Goal: Transaction & Acquisition: Purchase product/service

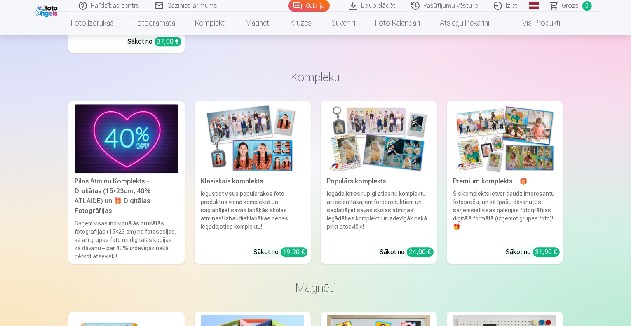
scroll to position [8450, 0]
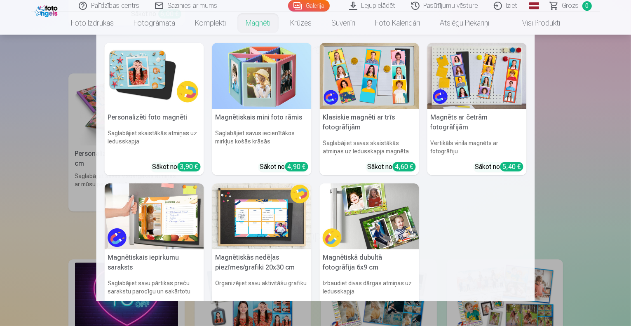
click at [156, 66] on img at bounding box center [154, 76] width 99 height 66
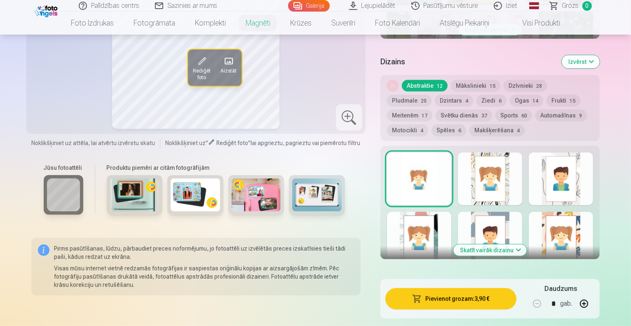
scroll to position [368, 0]
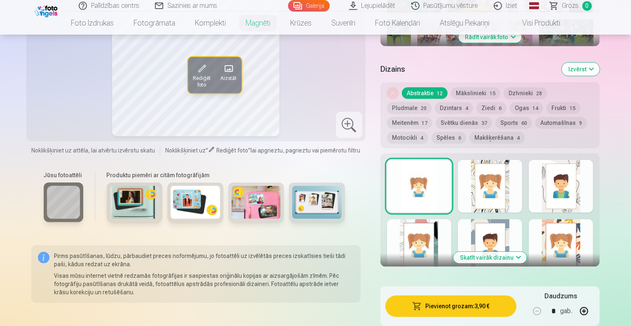
click at [510, 102] on button "Ogas 14" at bounding box center [526, 108] width 33 height 12
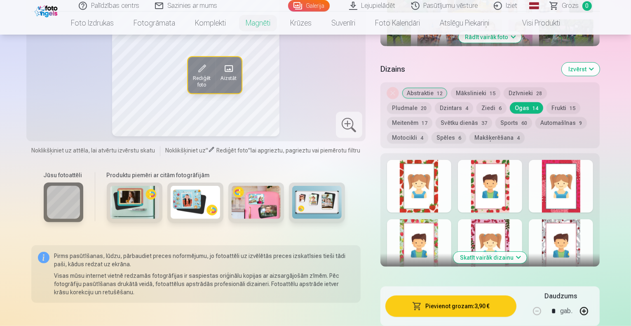
click at [447, 174] on div at bounding box center [419, 186] width 64 height 53
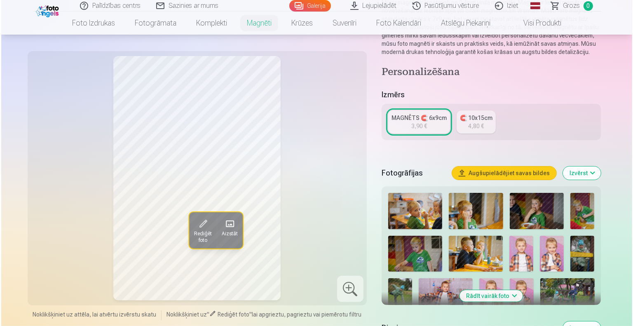
scroll to position [124, 0]
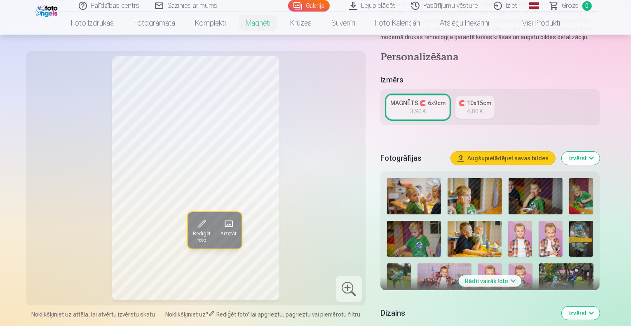
click at [222, 227] on span at bounding box center [228, 223] width 13 height 13
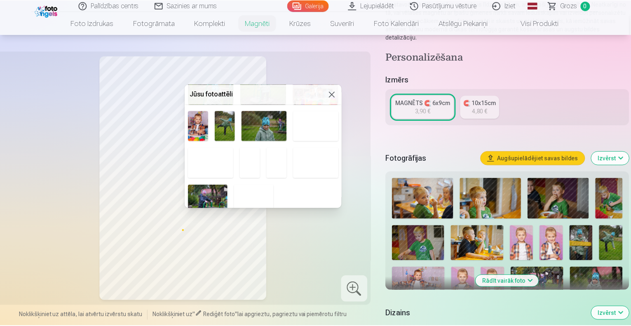
scroll to position [309, 0]
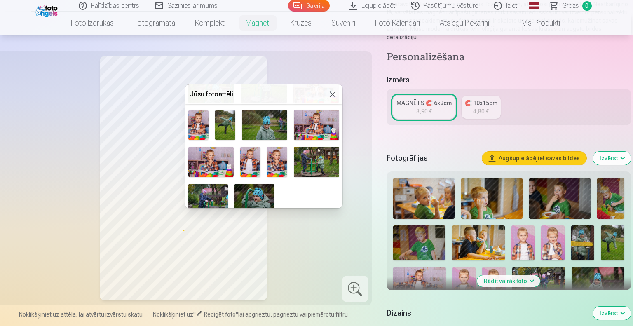
click at [200, 115] on img at bounding box center [198, 125] width 20 height 30
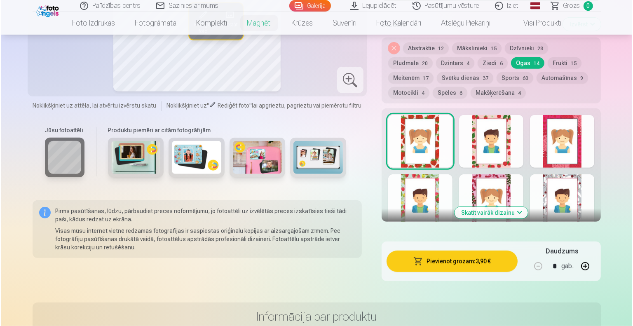
scroll to position [420, 0]
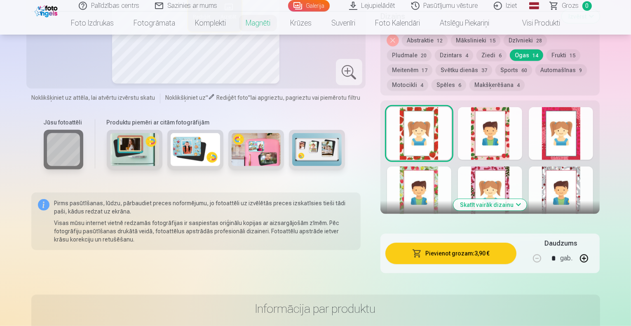
click at [445, 249] on button "Pievienot grozam : 3,90 €" at bounding box center [450, 253] width 131 height 21
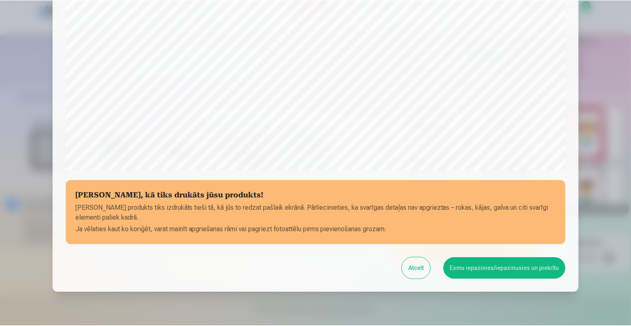
scroll to position [267, 0]
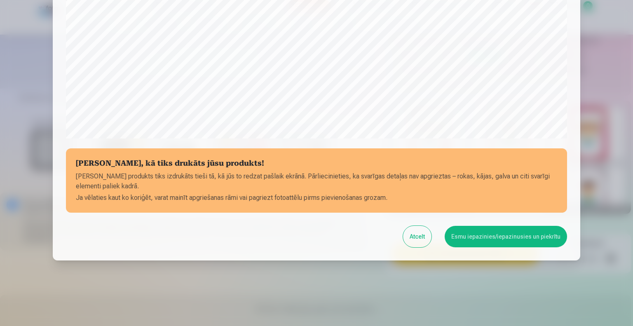
click at [488, 230] on button "Esmu iepazinies/iepazinusies un piekrītu" at bounding box center [506, 236] width 122 height 21
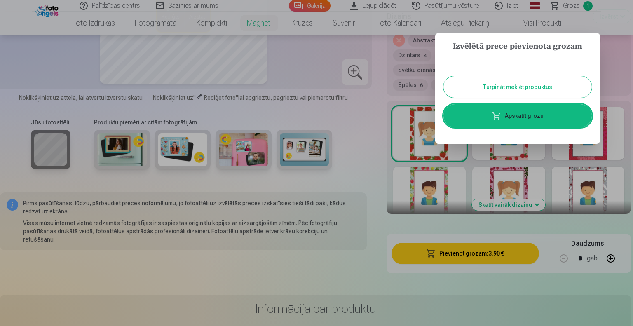
click at [511, 89] on button "Turpināt meklēt produktus" at bounding box center [517, 86] width 148 height 21
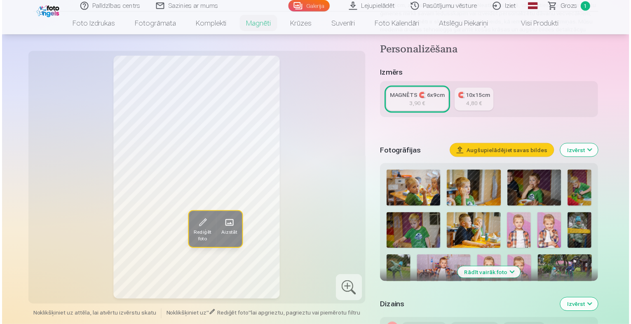
scroll to position [124, 0]
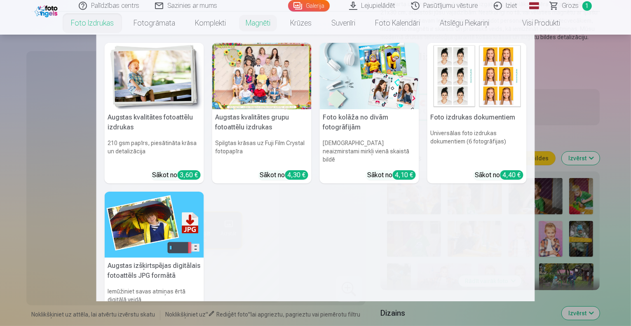
click at [256, 73] on div at bounding box center [261, 76] width 99 height 66
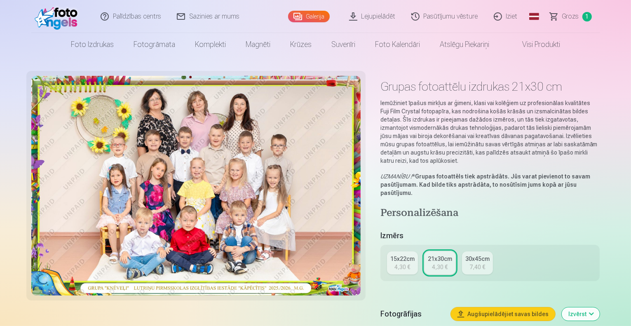
click at [402, 255] on div "15x22cm" at bounding box center [402, 259] width 24 height 8
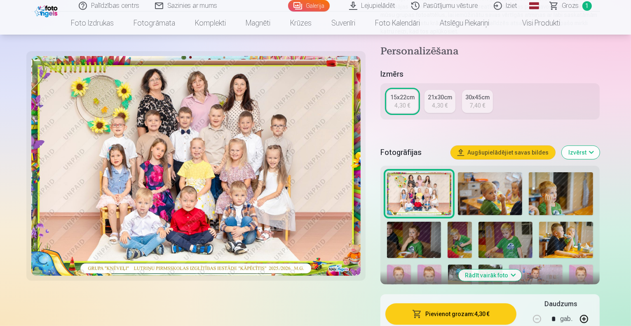
scroll to position [154, 0]
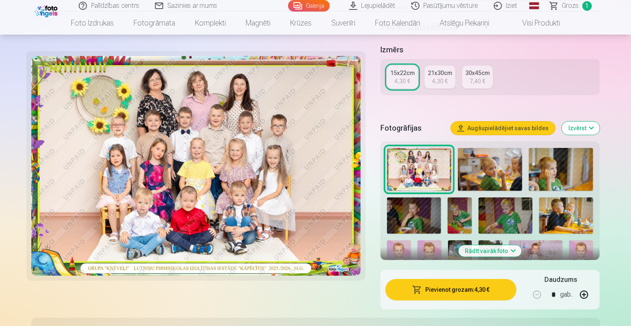
click at [459, 281] on button "Pievienot grozam : 4,30 €" at bounding box center [450, 289] width 131 height 21
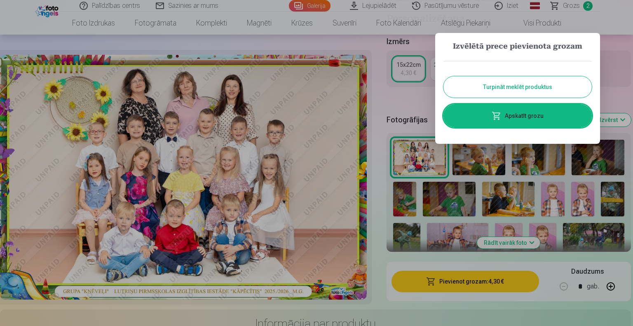
click at [509, 87] on button "Turpināt meklēt produktus" at bounding box center [517, 86] width 148 height 21
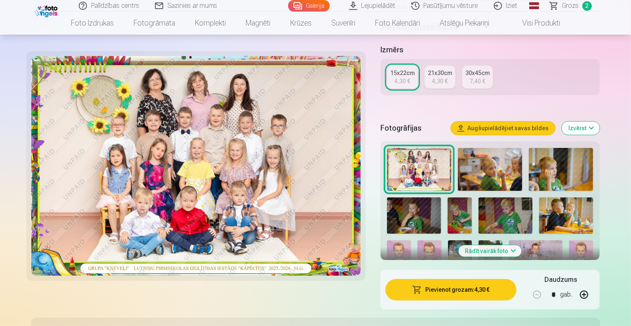
scroll to position [0, 0]
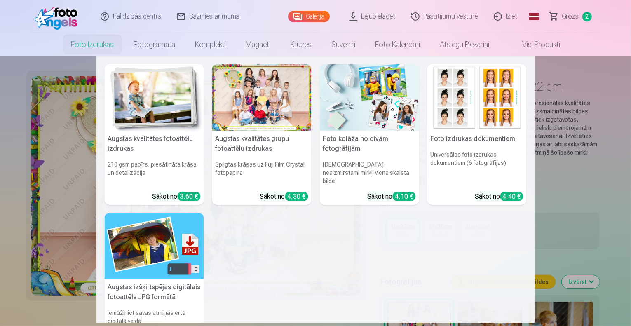
click at [99, 46] on link "Foto izdrukas" at bounding box center [92, 44] width 63 height 23
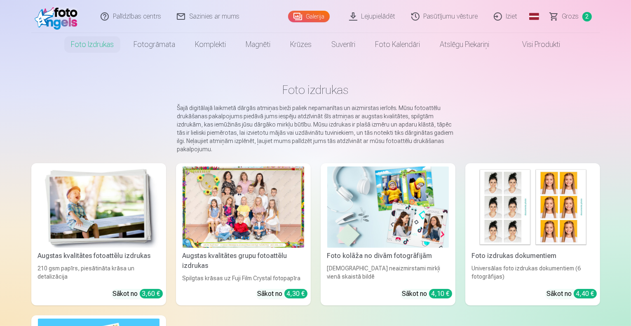
click at [366, 194] on img at bounding box center [388, 206] width 122 height 81
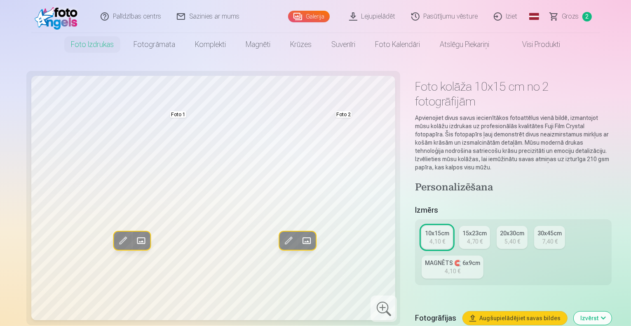
click at [462, 229] on div "15x23cm" at bounding box center [474, 233] width 24 height 8
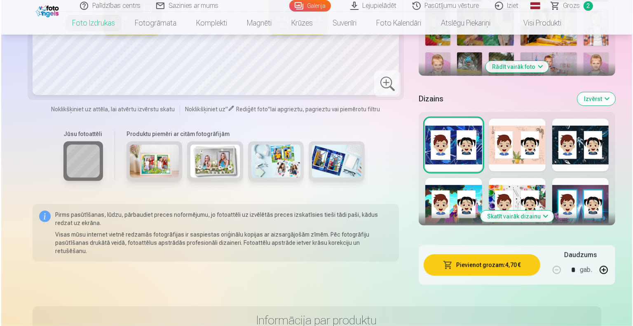
scroll to position [386, 0]
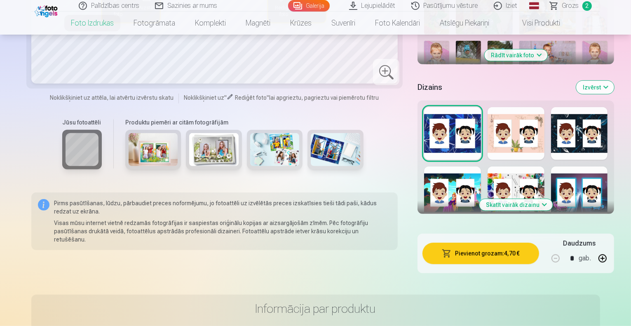
click at [526, 199] on button "Skatīt vairāk dizainu" at bounding box center [515, 205] width 73 height 12
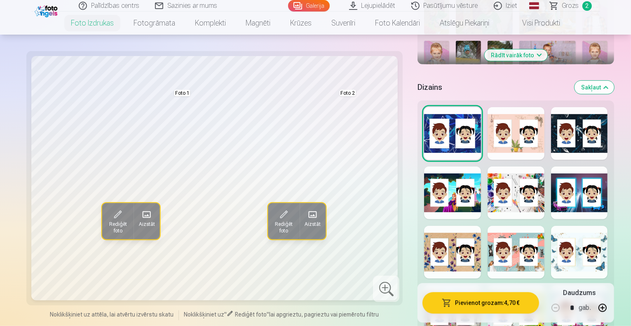
click at [140, 217] on span at bounding box center [146, 214] width 13 height 13
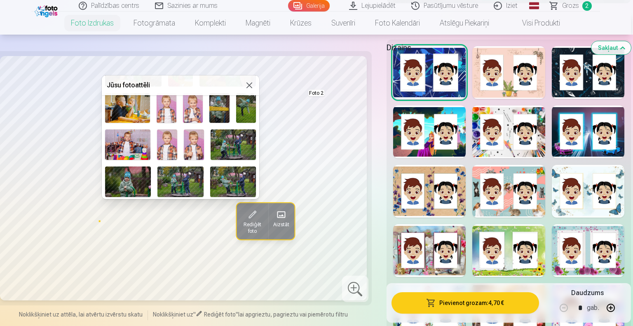
scroll to position [97, 0]
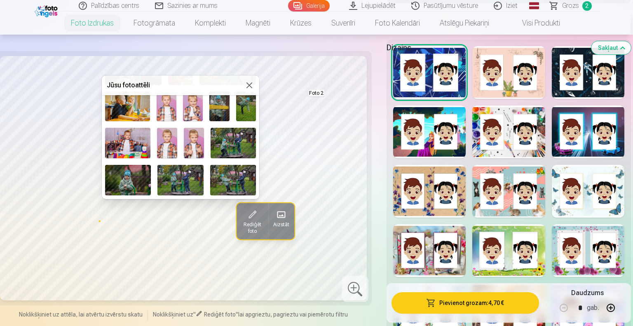
click at [164, 138] on img at bounding box center [167, 143] width 20 height 30
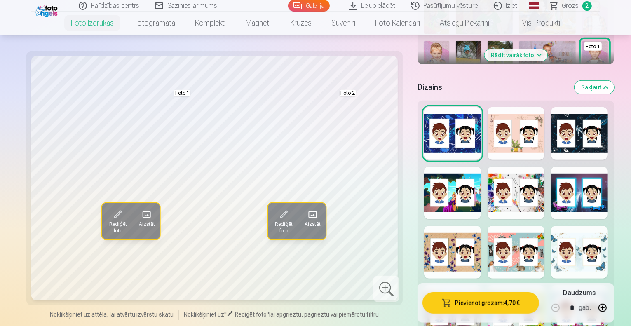
click at [306, 211] on span at bounding box center [312, 214] width 13 height 13
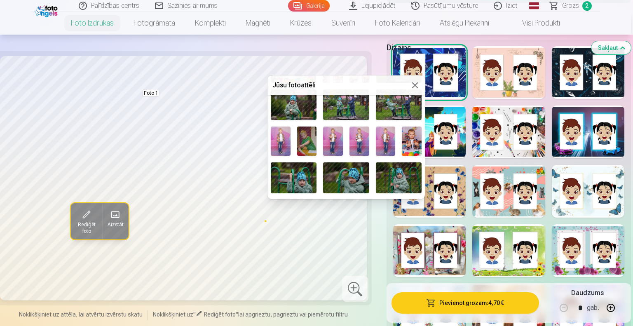
scroll to position [169, 0]
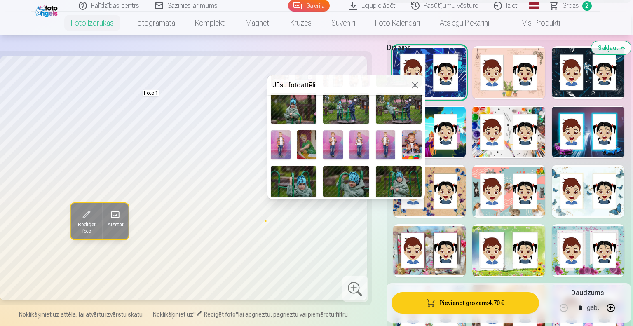
click at [386, 138] on img at bounding box center [386, 145] width 20 height 30
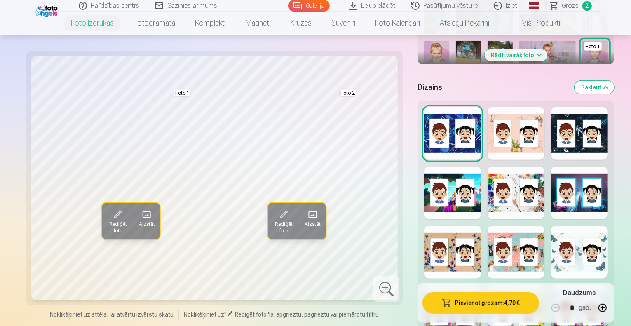
click at [479, 301] on button "Pievienot grozam : 4,70 €" at bounding box center [480, 302] width 116 height 21
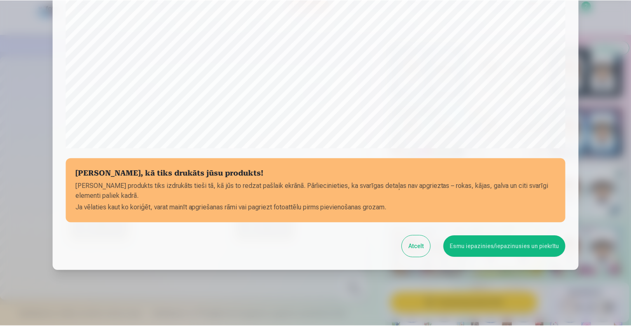
scroll to position [267, 0]
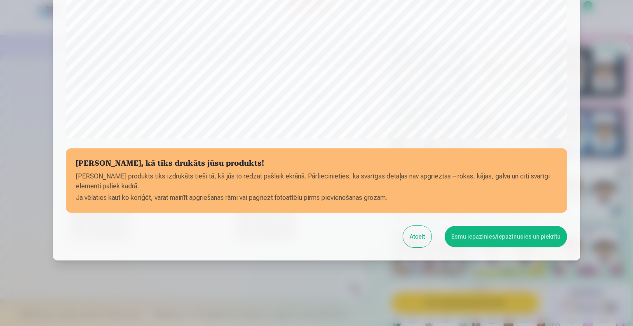
click at [503, 234] on button "Esmu iepazinies/iepazinusies un piekrītu" at bounding box center [506, 236] width 122 height 21
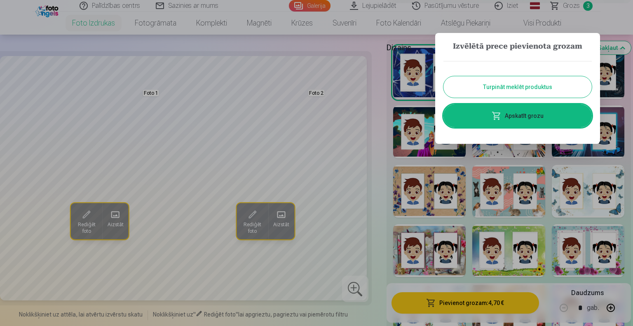
click at [542, 87] on button "Turpināt meklēt produktus" at bounding box center [517, 86] width 148 height 21
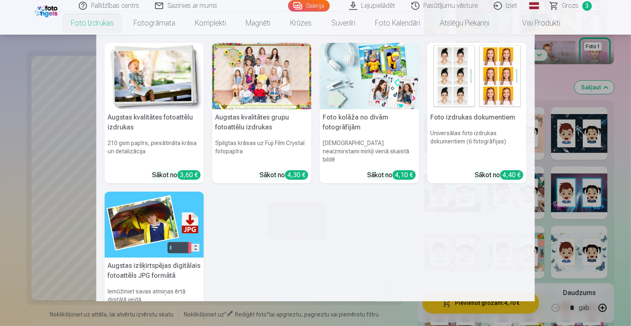
click at [150, 69] on img at bounding box center [154, 76] width 99 height 66
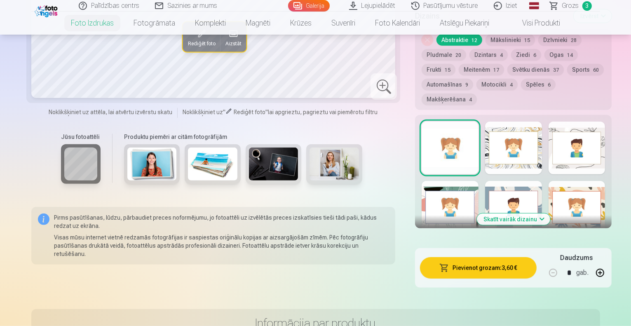
scroll to position [469, 0]
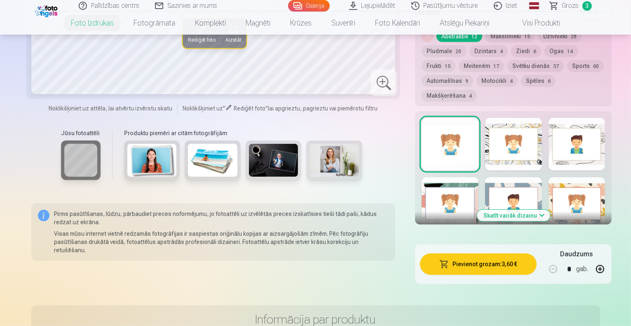
click at [508, 210] on button "Skatīt vairāk dizainu" at bounding box center [513, 216] width 73 height 12
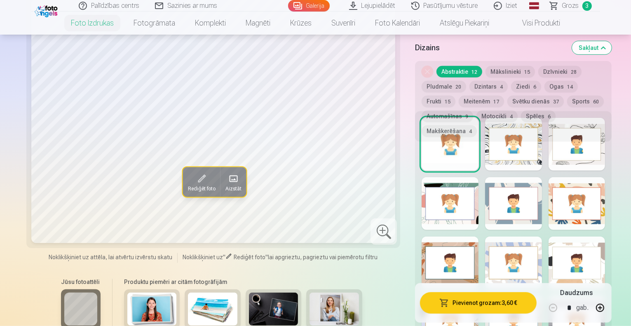
click at [485, 73] on button "Mākslinieki 15" at bounding box center [509, 72] width 49 height 12
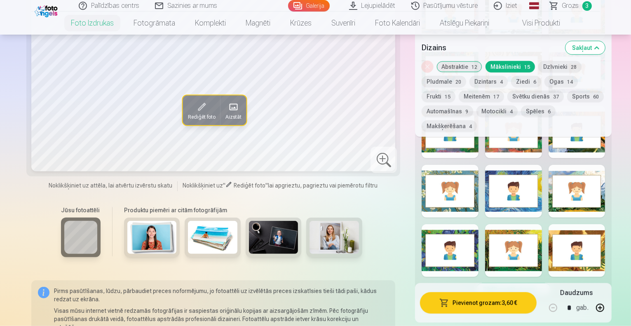
scroll to position [603, 0]
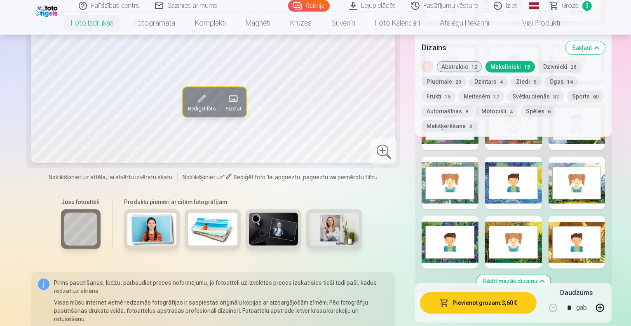
click at [438, 64] on button "Abstraktie 12" at bounding box center [459, 67] width 46 height 12
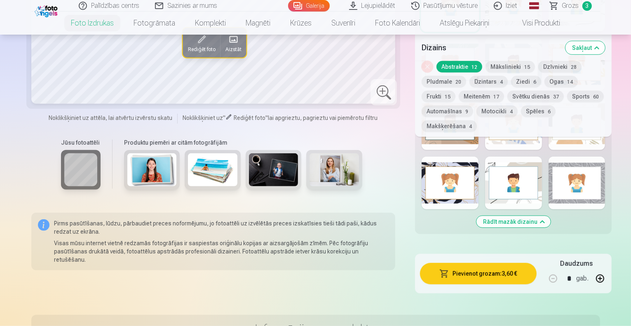
click at [507, 95] on button "Svētku dienās 37" at bounding box center [535, 97] width 56 height 12
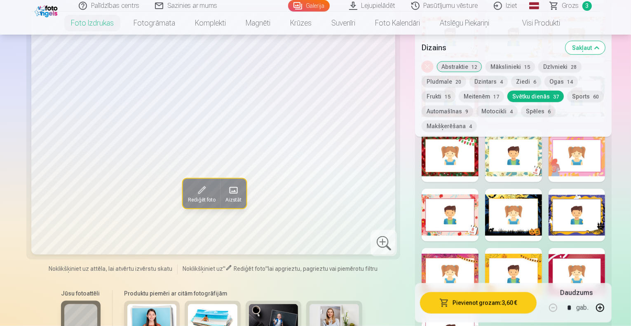
scroll to position [978, 0]
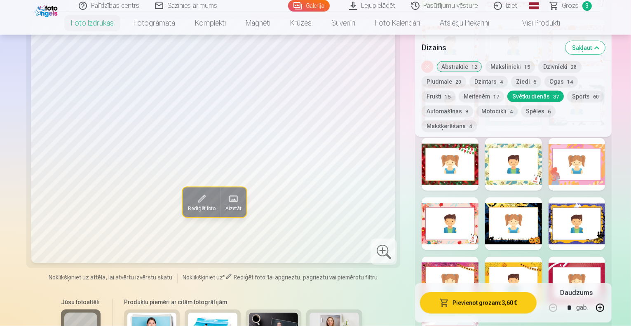
click at [602, 197] on div at bounding box center [576, 223] width 57 height 53
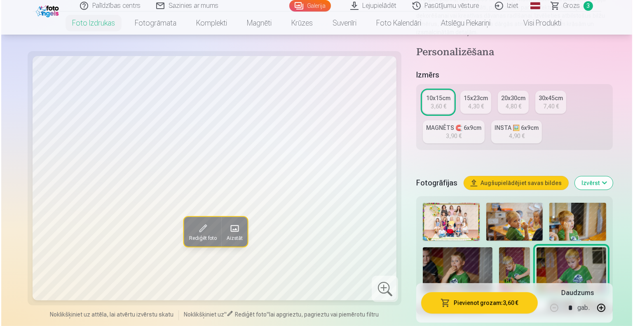
scroll to position [125, 0]
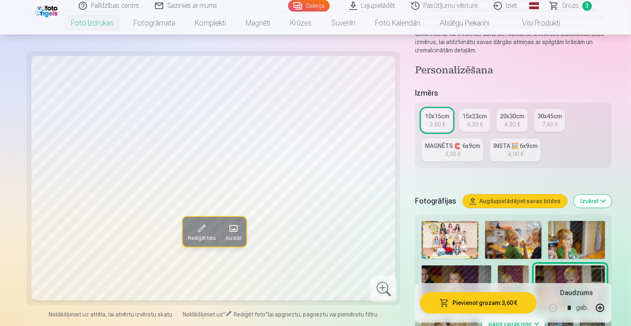
click at [227, 224] on span at bounding box center [233, 228] width 13 height 13
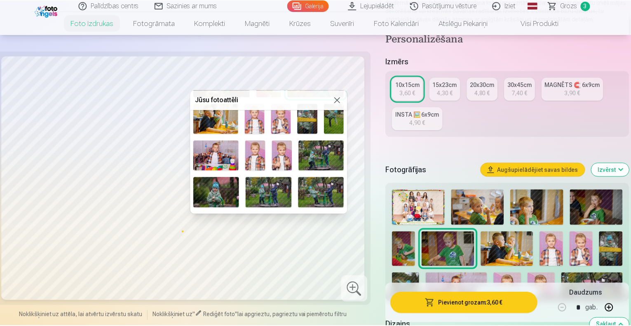
scroll to position [104, 0]
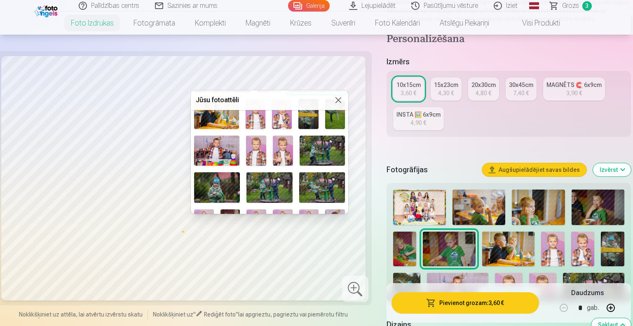
click at [206, 145] on img at bounding box center [216, 151] width 45 height 30
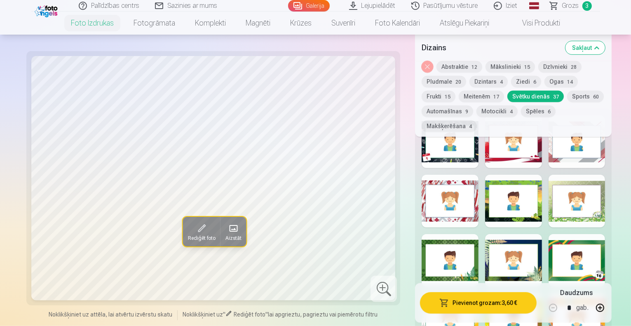
scroll to position [471, 0]
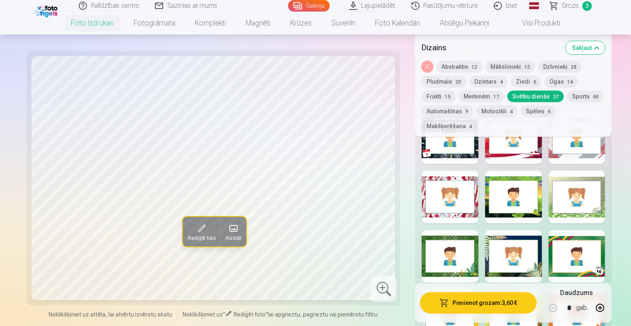
click at [504, 91] on button "Meitenēm 17" at bounding box center [481, 97] width 45 height 12
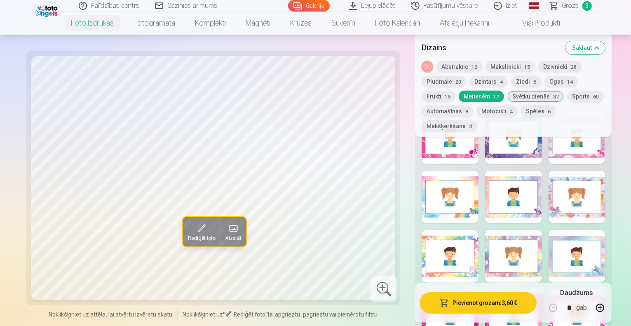
click at [567, 80] on span "14" at bounding box center [570, 82] width 6 height 6
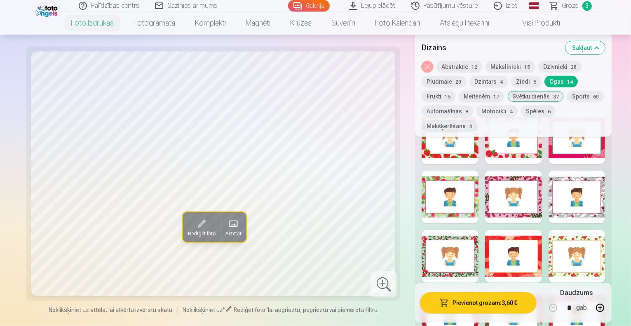
click at [460, 230] on div at bounding box center [449, 256] width 57 height 53
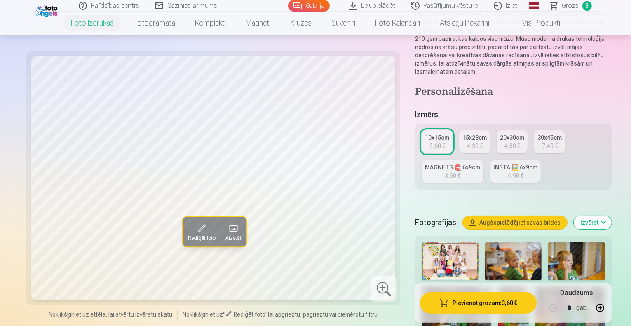
scroll to position [96, 0]
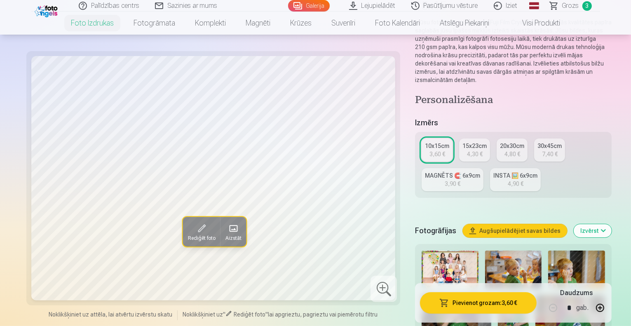
click at [462, 142] on div "15x23cm" at bounding box center [474, 146] width 24 height 8
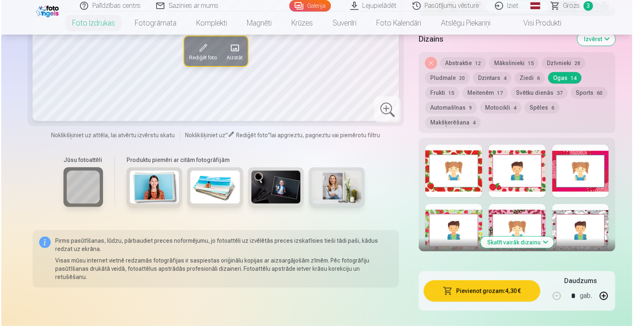
scroll to position [450, 0]
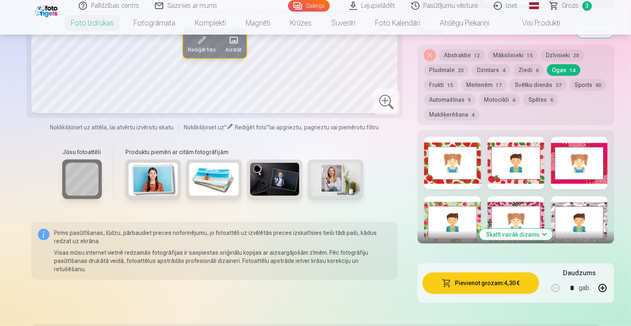
click at [447, 272] on button "Pievienot grozam : 4,30 €" at bounding box center [480, 282] width 116 height 21
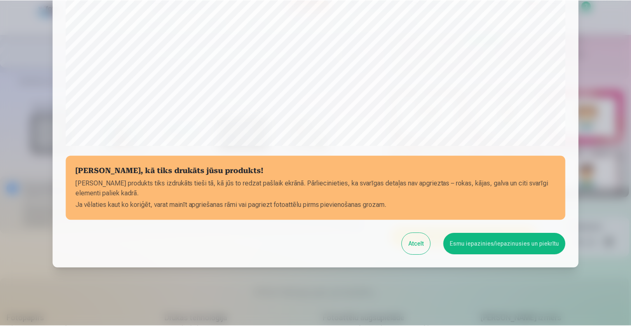
scroll to position [267, 0]
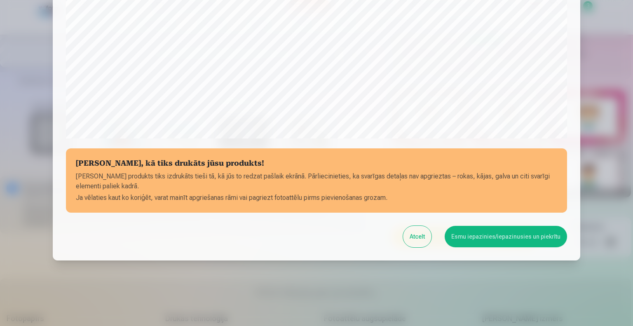
click at [489, 236] on button "Esmu iepazinies/iepazinusies un piekrītu" at bounding box center [506, 236] width 122 height 21
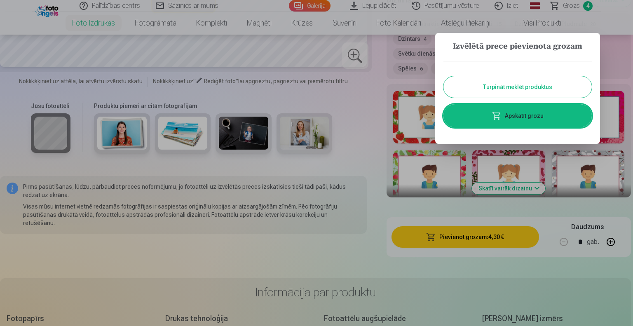
click at [509, 82] on button "Turpināt meklēt produktus" at bounding box center [517, 86] width 148 height 21
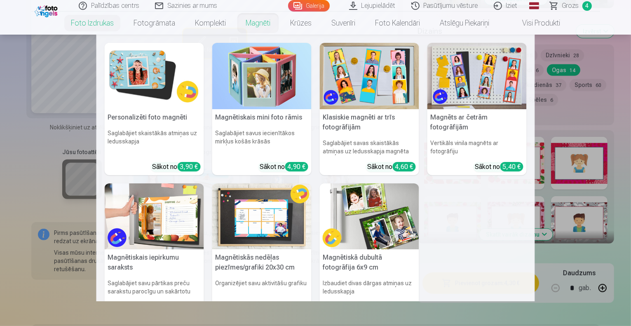
click at [262, 22] on link "Magnēti" at bounding box center [258, 23] width 44 height 23
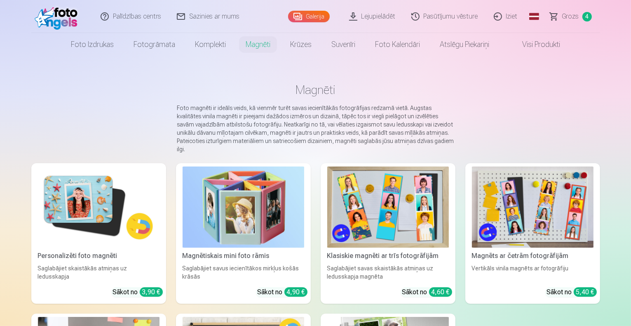
click at [403, 190] on img at bounding box center [388, 206] width 122 height 81
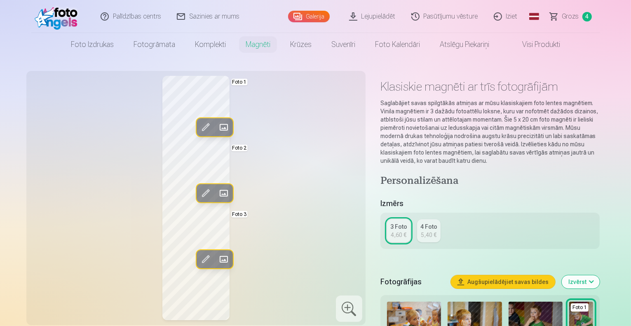
click at [217, 129] on span at bounding box center [223, 127] width 13 height 13
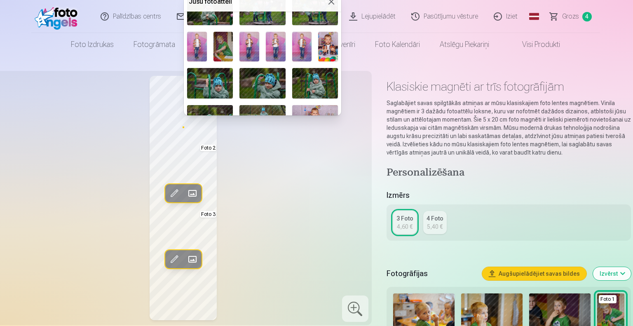
scroll to position [185, 0]
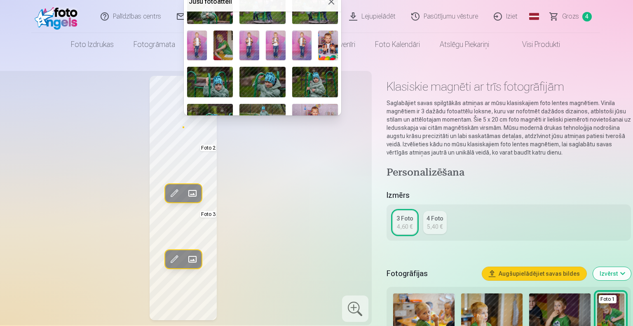
click at [224, 46] on img at bounding box center [223, 45] width 20 height 30
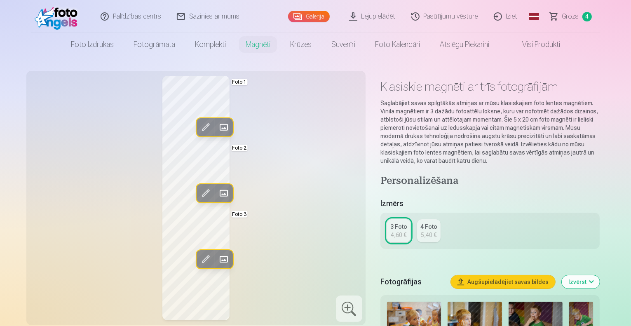
click at [217, 192] on span at bounding box center [223, 193] width 13 height 13
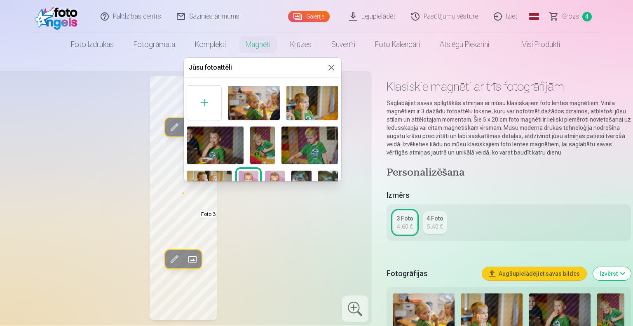
drag, startPoint x: 339, startPoint y: 88, endPoint x: 340, endPoint y: 109, distance: 21.1
click at [340, 109] on div "Jūsu fotoattēli Foto 2" at bounding box center [262, 120] width 157 height 124
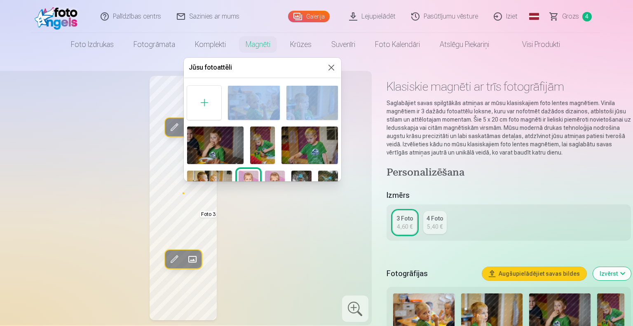
drag, startPoint x: 339, startPoint y: 79, endPoint x: 340, endPoint y: 86, distance: 7.1
click at [340, 86] on div "Jūsu fotoattēli Foto 2" at bounding box center [262, 120] width 157 height 124
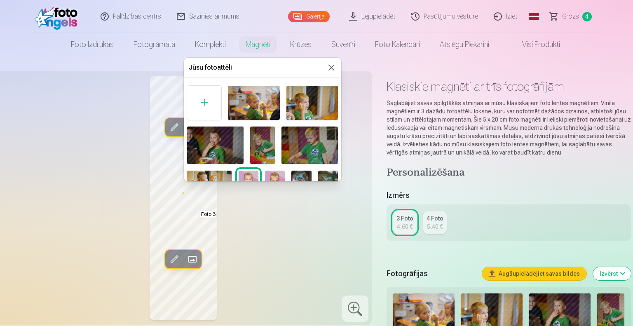
click at [342, 82] on div at bounding box center [316, 163] width 633 height 326
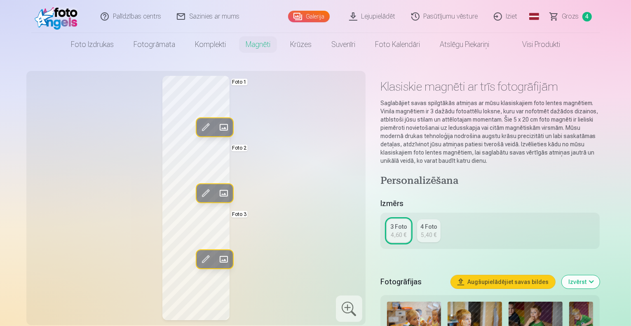
click at [217, 190] on span at bounding box center [223, 193] width 13 height 13
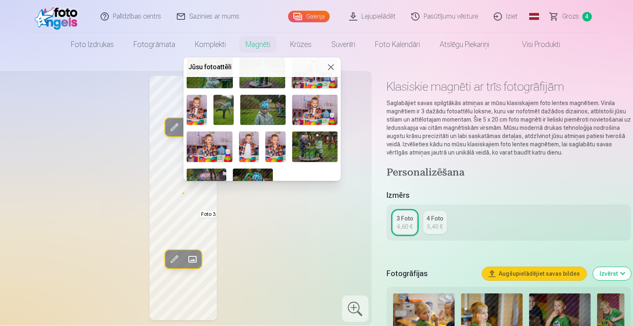
scroll to position [299, 0]
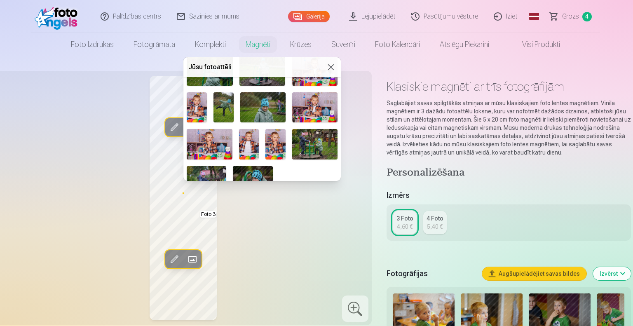
click at [274, 135] on img at bounding box center [275, 144] width 20 height 30
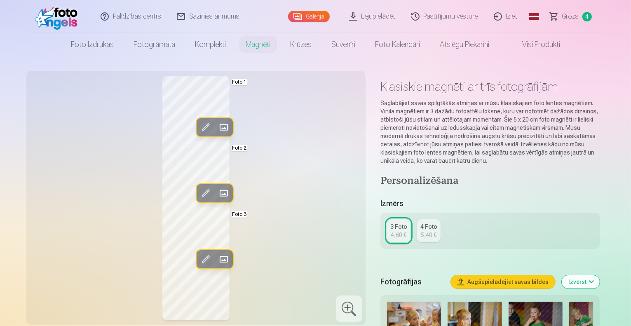
click at [217, 255] on span at bounding box center [223, 259] width 13 height 13
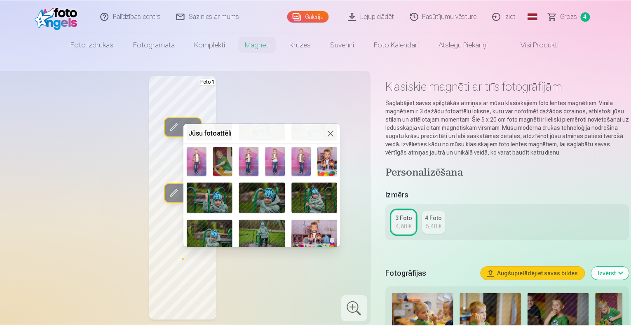
scroll to position [201, 0]
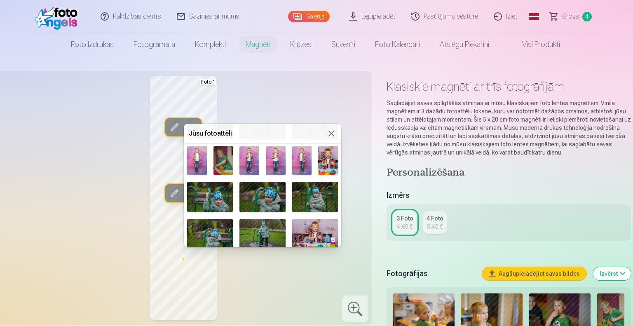
click at [219, 225] on img at bounding box center [210, 234] width 46 height 30
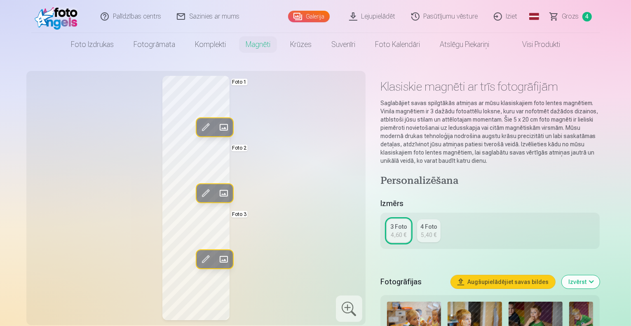
click at [302, 181] on div "Rediģēt foto Aizstāt Foto 1 Rediģēt foto Aizstāt Foto 2 Rediģēt foto Aizstāt Fo…" at bounding box center [195, 198] width 329 height 244
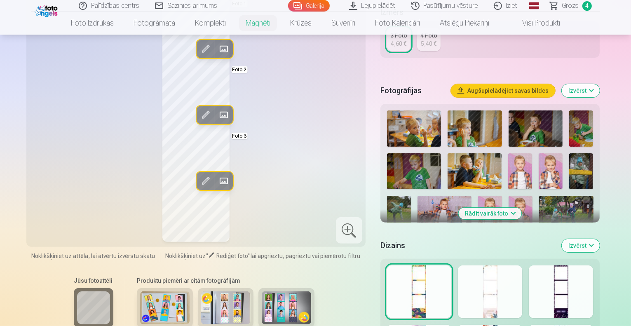
scroll to position [195, 0]
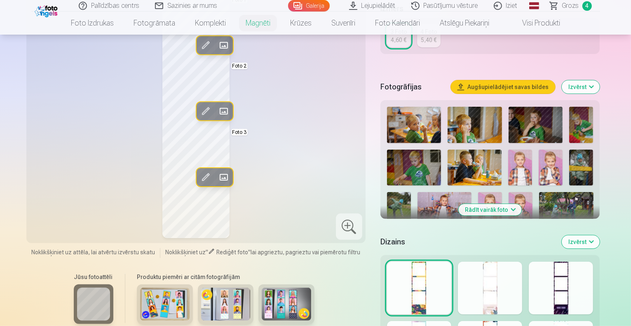
click at [589, 288] on div at bounding box center [561, 288] width 64 height 53
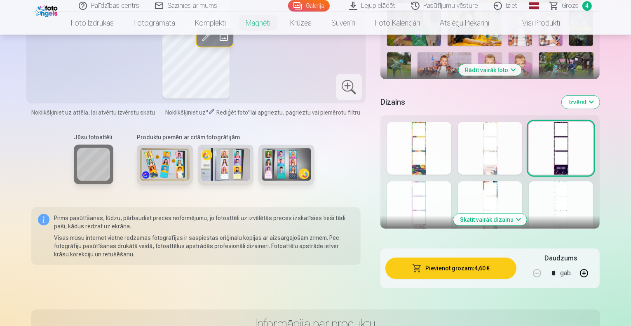
scroll to position [338, 0]
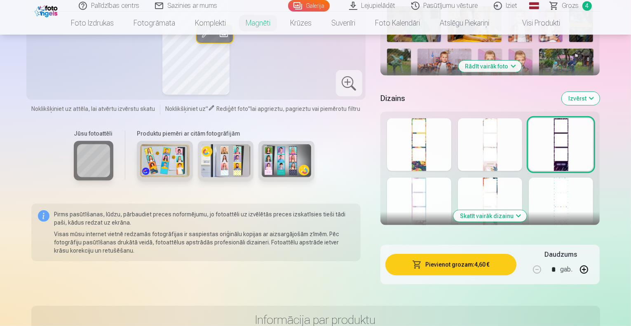
click at [516, 150] on div at bounding box center [490, 144] width 64 height 53
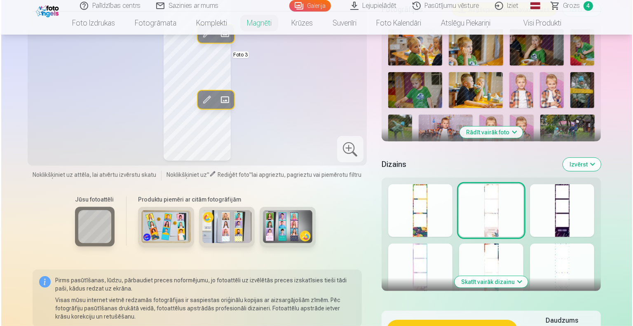
scroll to position [279, 0]
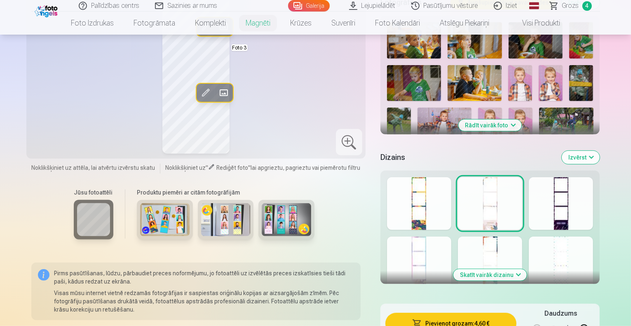
click at [450, 315] on button "Pievienot grozam : 4,60 €" at bounding box center [450, 323] width 131 height 21
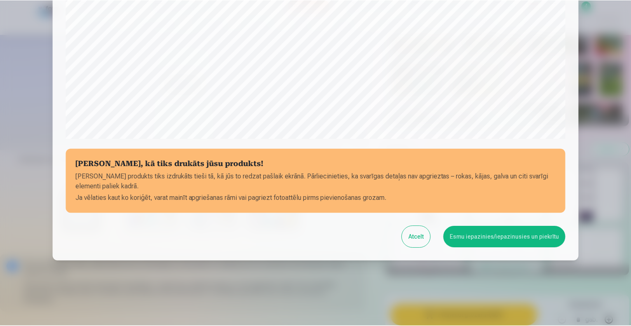
scroll to position [267, 0]
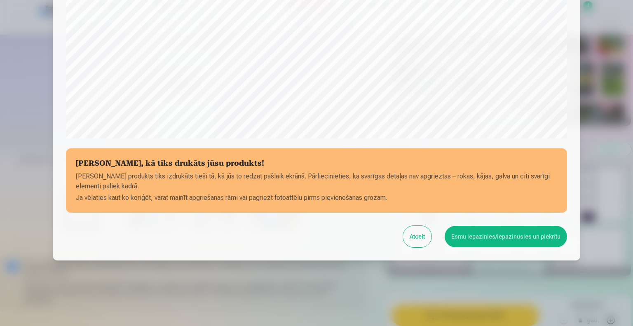
click at [493, 232] on button "Esmu iepazinies/iepazinusies un piekrītu" at bounding box center [506, 236] width 122 height 21
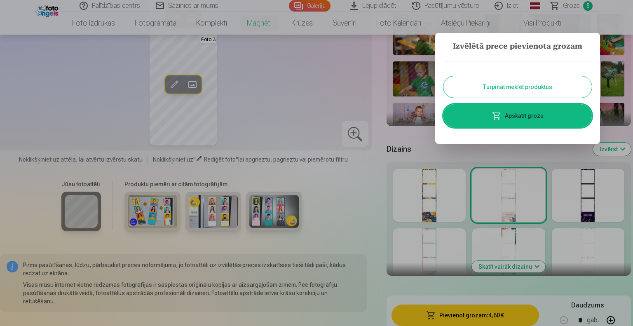
click at [508, 84] on button "Turpināt meklēt produktus" at bounding box center [517, 86] width 148 height 21
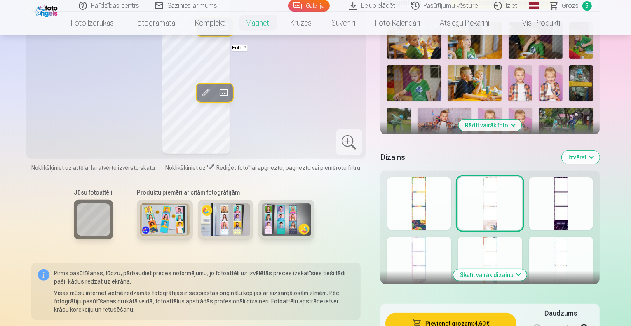
click at [576, 5] on span "Grozs" at bounding box center [570, 6] width 17 height 10
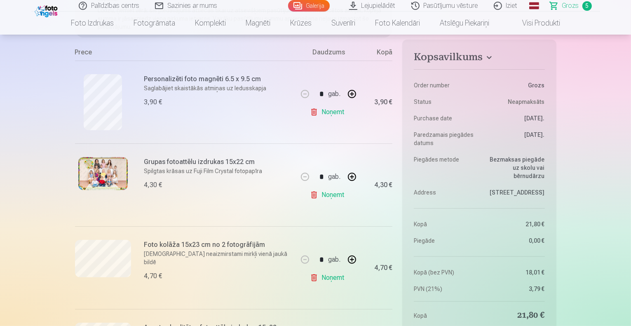
scroll to position [155, 0]
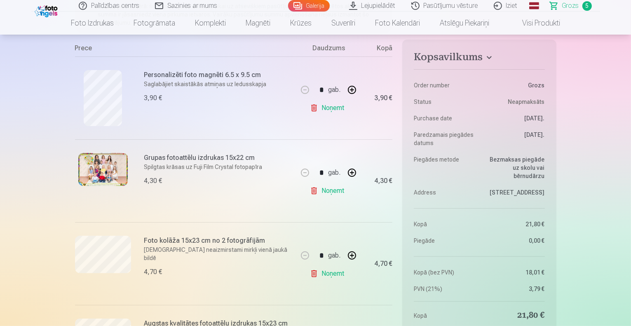
click at [350, 91] on button "button" at bounding box center [352, 90] width 20 height 20
type input "*"
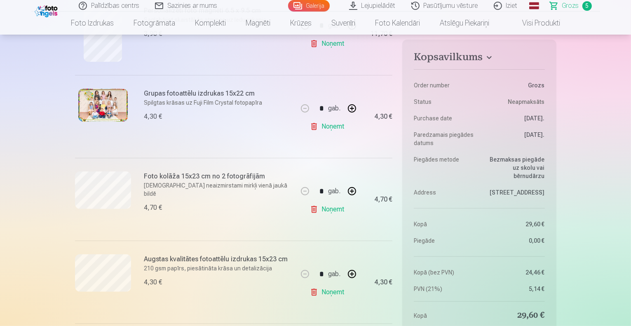
scroll to position [199, 0]
